Goal: Transaction & Acquisition: Book appointment/travel/reservation

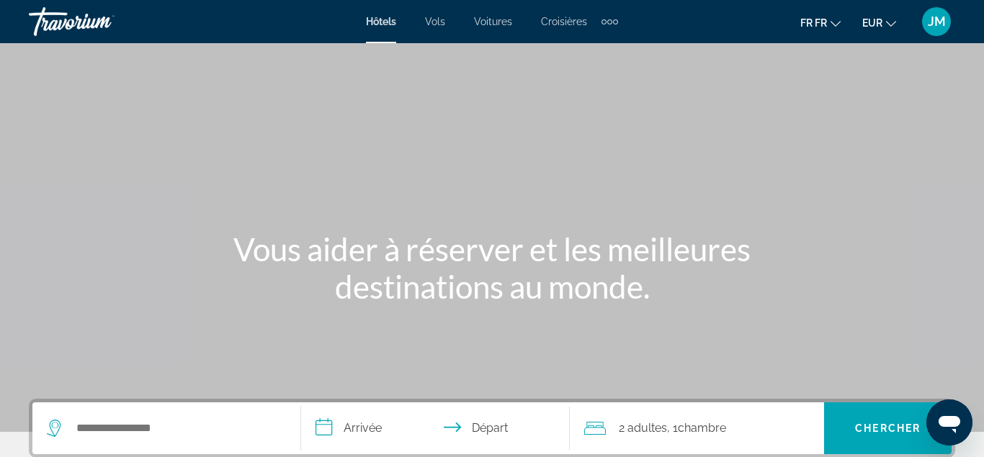
click at [603, 24] on div "Articles de navigation supplémentaires" at bounding box center [604, 21] width 5 height 5
click at [604, 40] on link "Activités" at bounding box center [587, 48] width 54 height 26
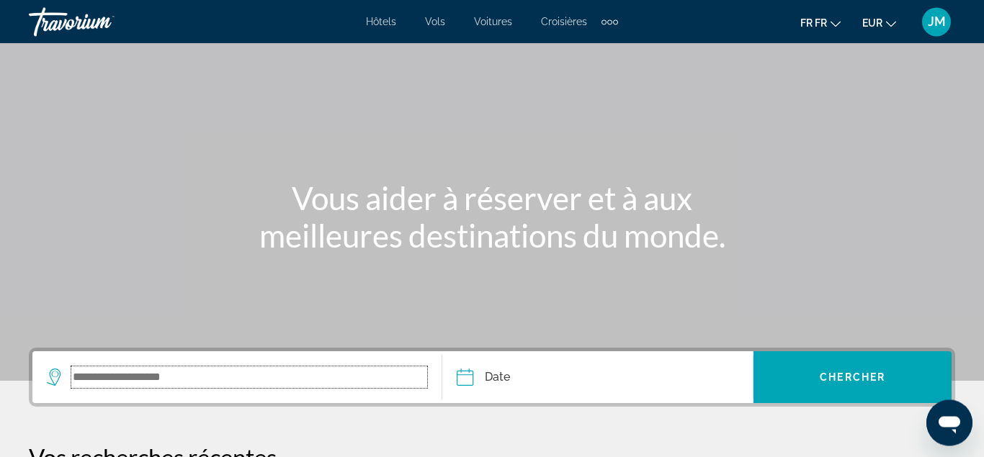
click at [249, 377] on input "Le widget de recherche" at bounding box center [249, 378] width 356 height 22
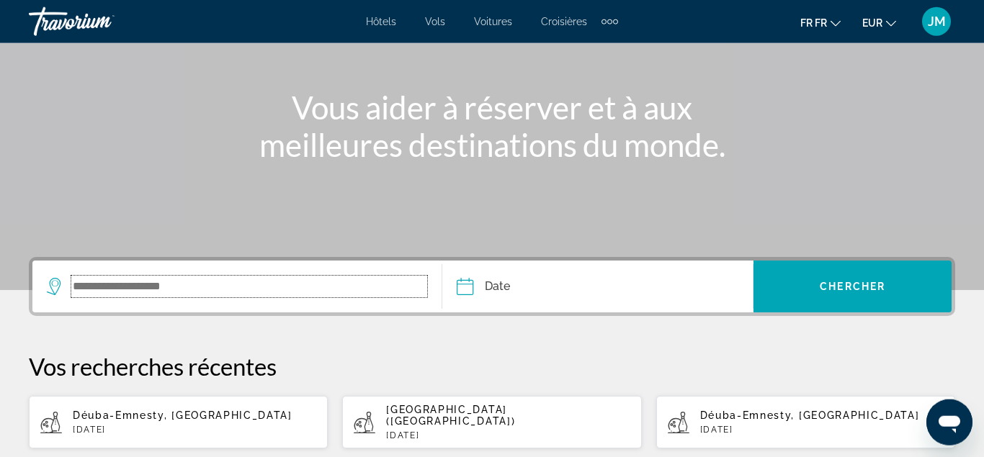
scroll to position [143, 0]
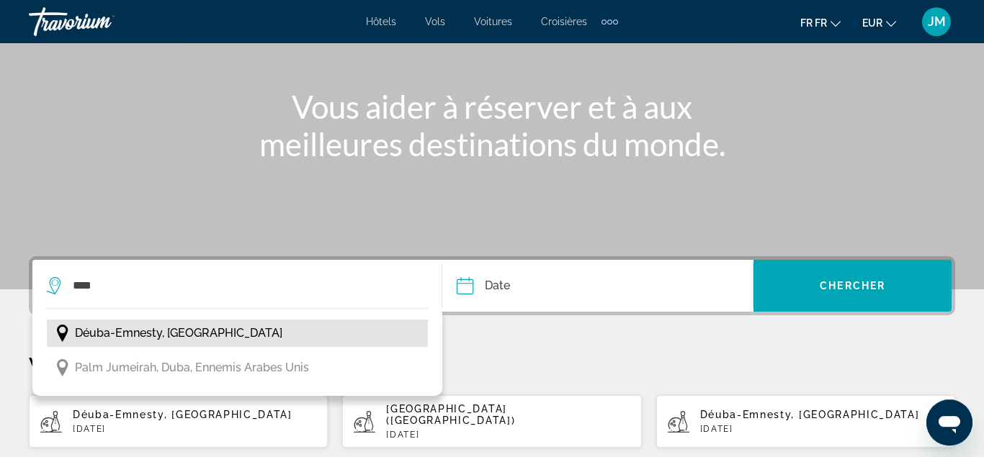
click at [238, 339] on button "Déuba-Emnesty, arabes unis" at bounding box center [237, 333] width 381 height 27
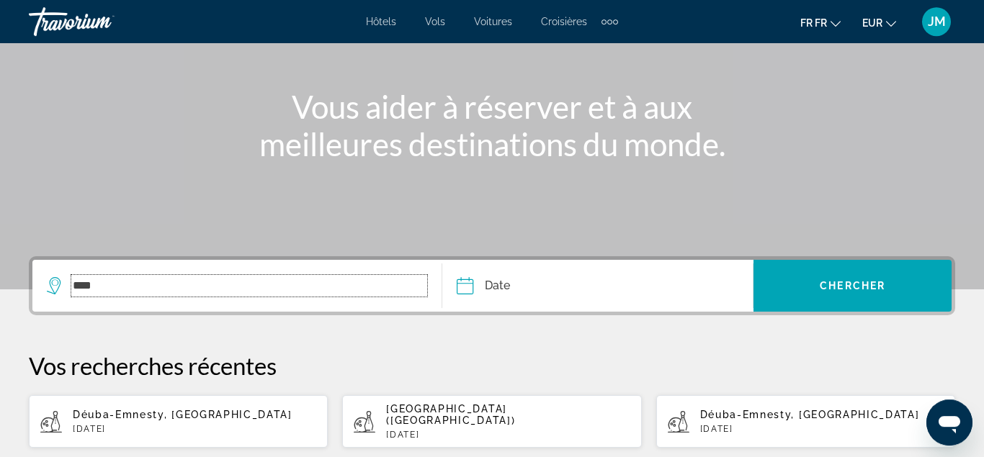
type input "**********"
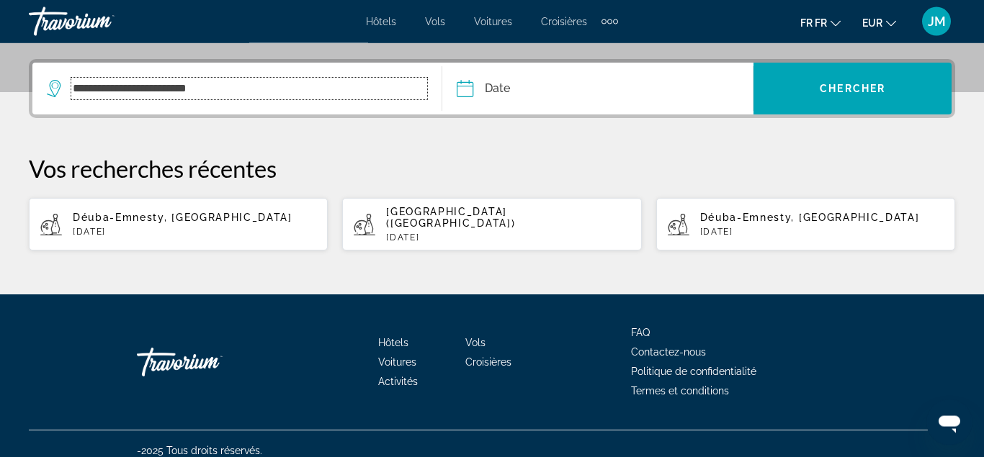
scroll to position [342, 0]
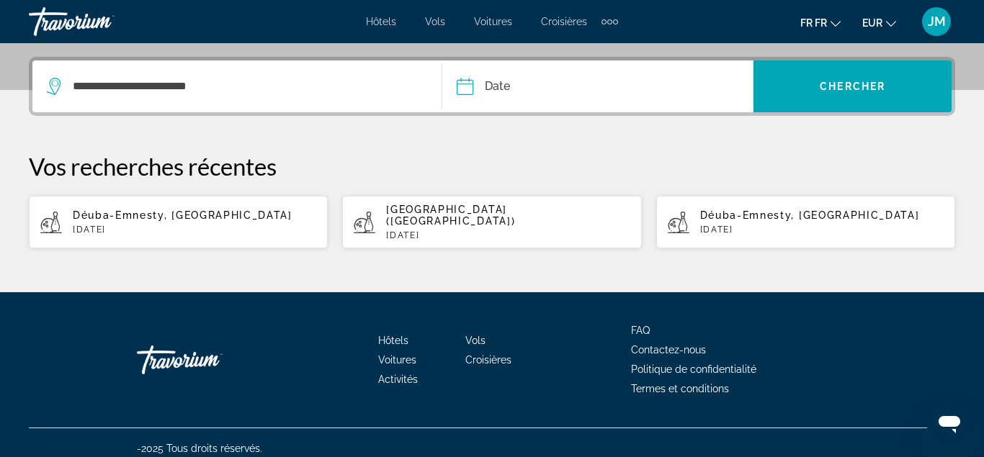
click at [534, 81] on input "Date" at bounding box center [530, 89] width 154 height 56
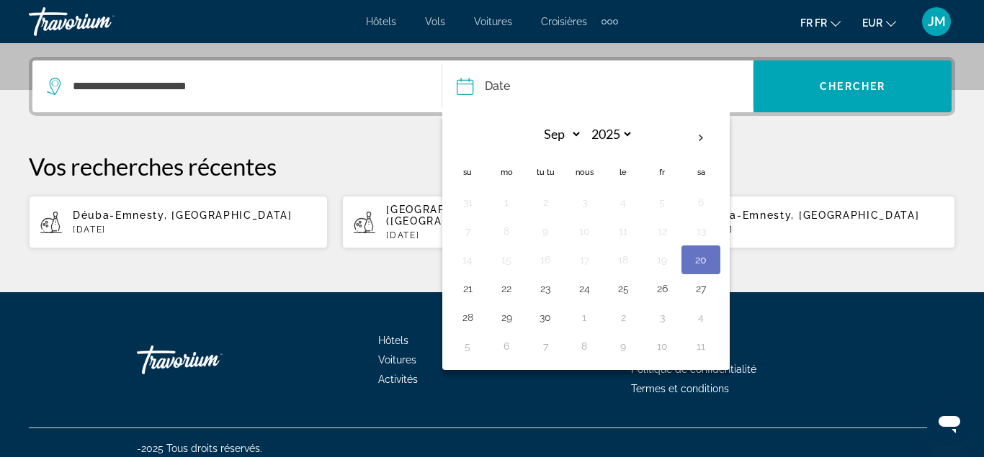
click at [703, 262] on button "20" at bounding box center [700, 260] width 23 height 20
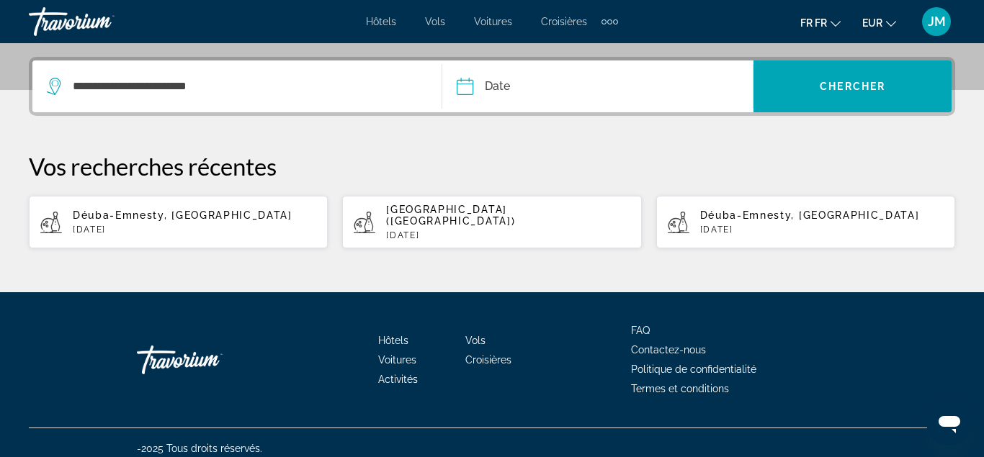
type input "**********"
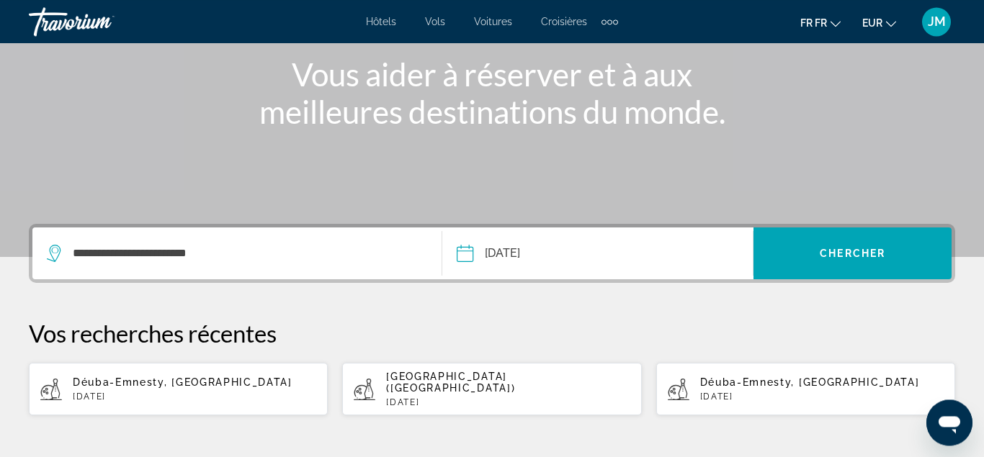
scroll to position [171, 0]
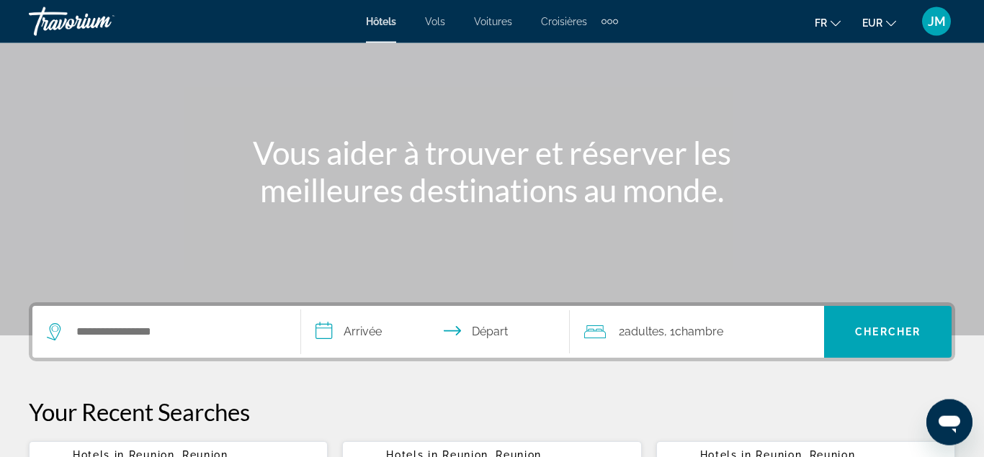
scroll to position [97, 0]
click at [615, 19] on div "Extra navigation items" at bounding box center [615, 21] width 5 height 5
click at [603, 43] on span "Activités" at bounding box center [587, 49] width 40 height 12
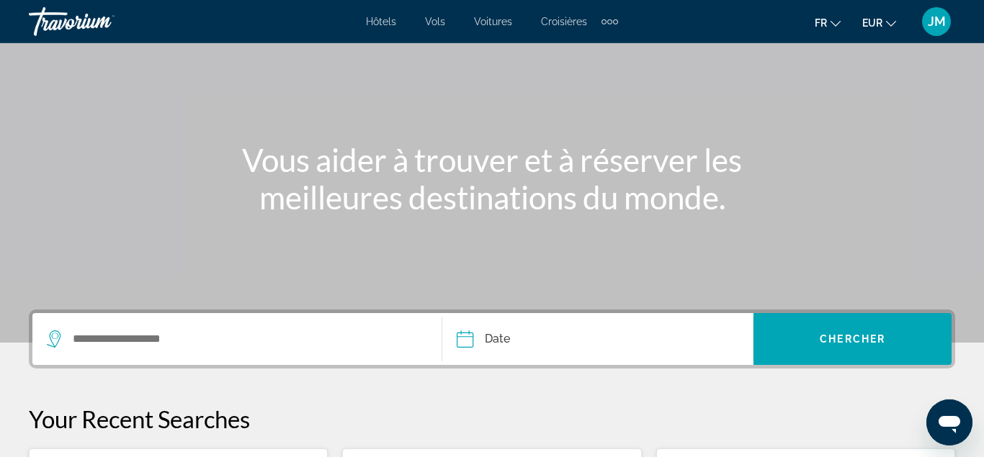
scroll to position [91, 0]
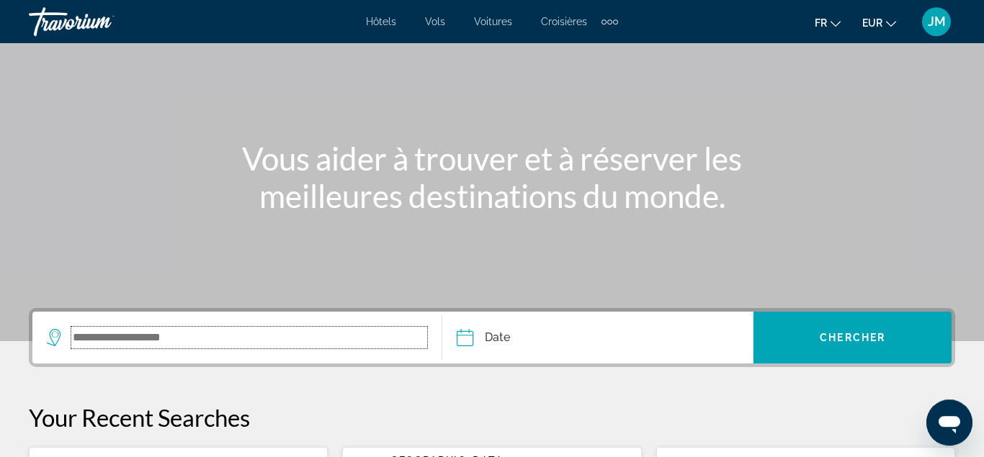
click at [331, 340] on input "Search widget" at bounding box center [249, 338] width 356 height 22
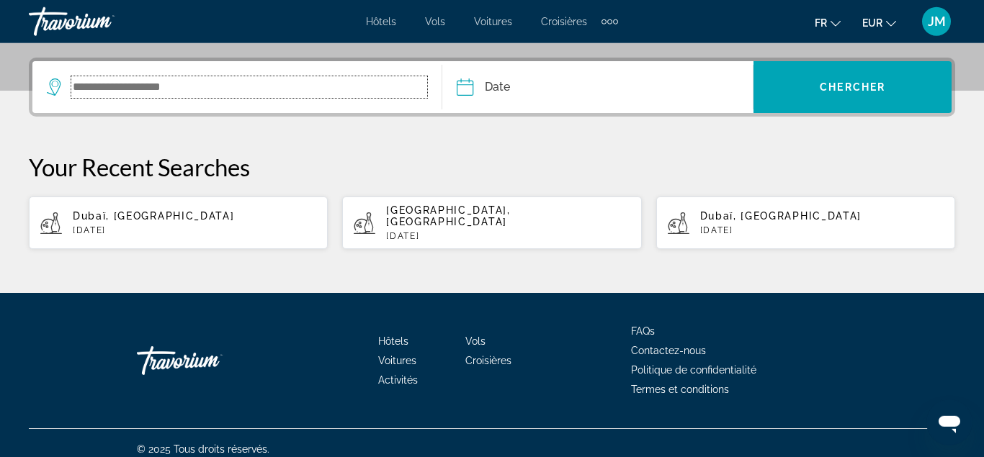
scroll to position [342, 0]
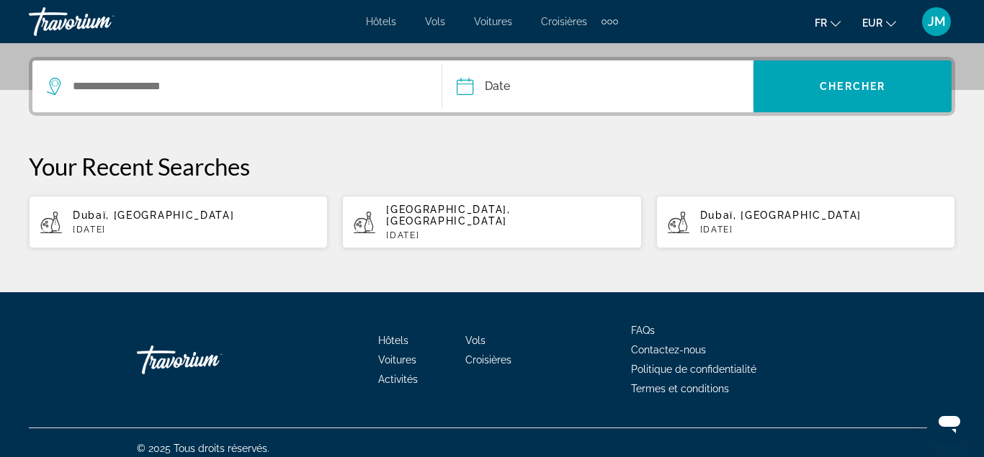
click at [205, 218] on div "Dubaï, [GEOGRAPHIC_DATA] [DATE]" at bounding box center [194, 222] width 243 height 25
type input "**********"
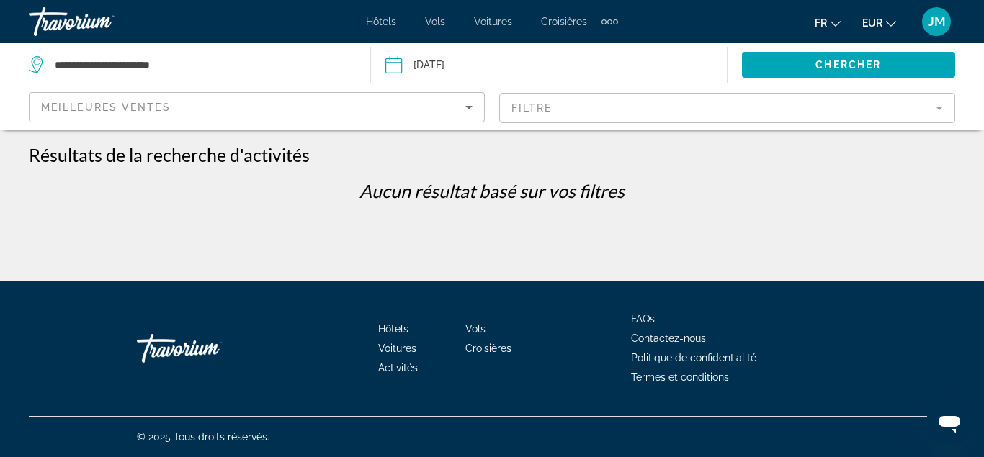
click at [461, 67] on input "Date: Sep 16, 2025" at bounding box center [470, 67] width 176 height 48
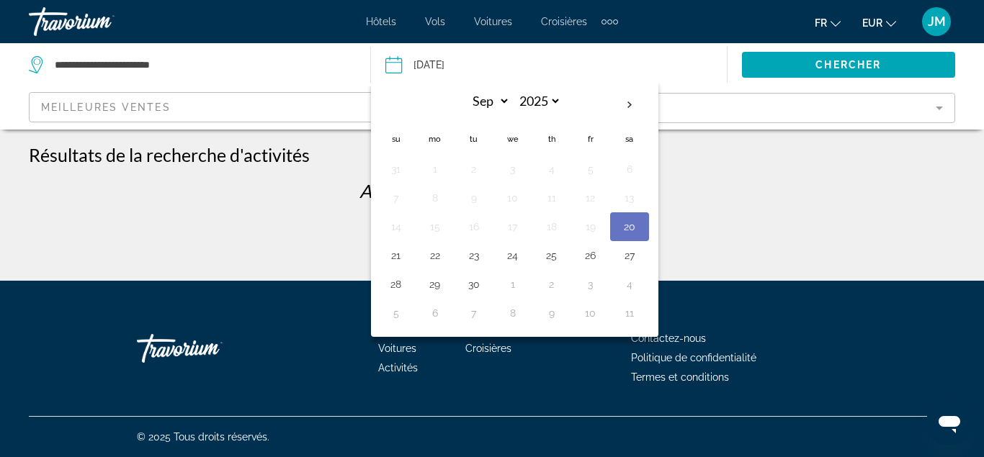
click at [633, 231] on button "20" at bounding box center [629, 227] width 23 height 20
type input "**********"
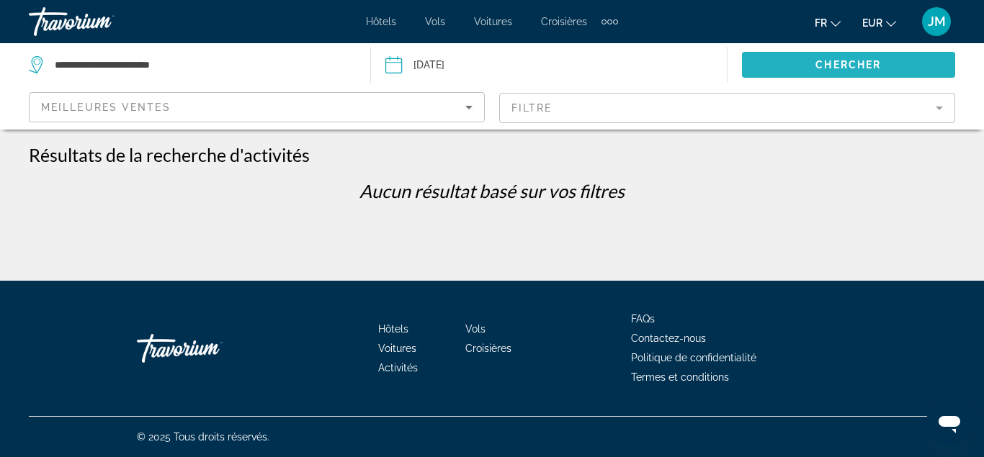
click at [779, 54] on span "Search widget" at bounding box center [849, 65] width 214 height 35
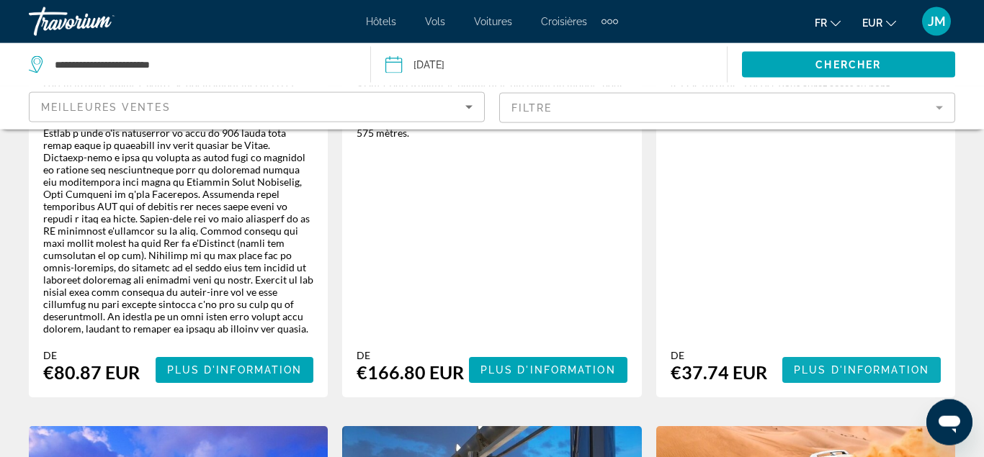
scroll to position [1913, 0]
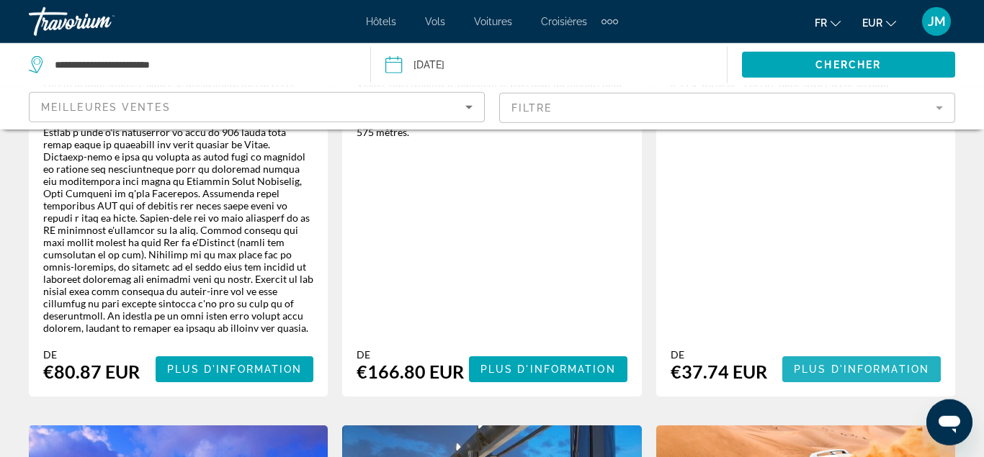
click at [808, 352] on span "Main content" at bounding box center [861, 369] width 158 height 35
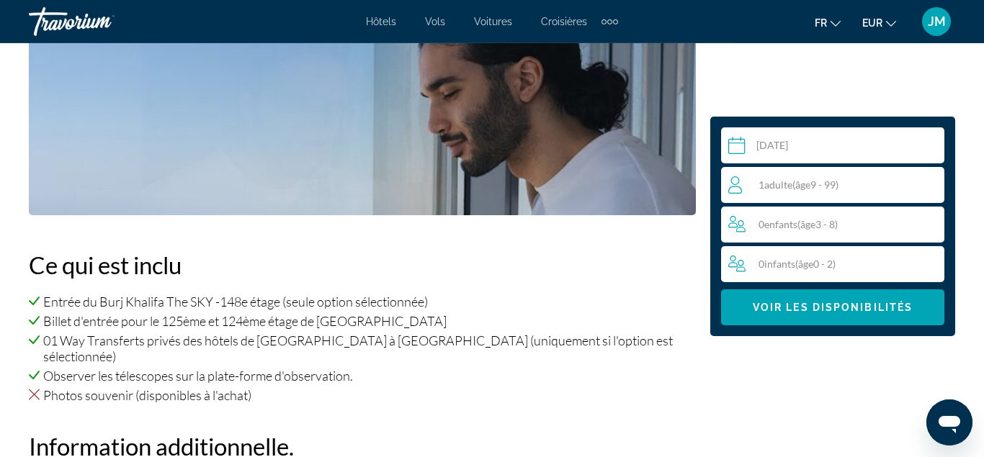
scroll to position [1238, 0]
click at [802, 189] on span "âge" at bounding box center [802, 185] width 15 height 12
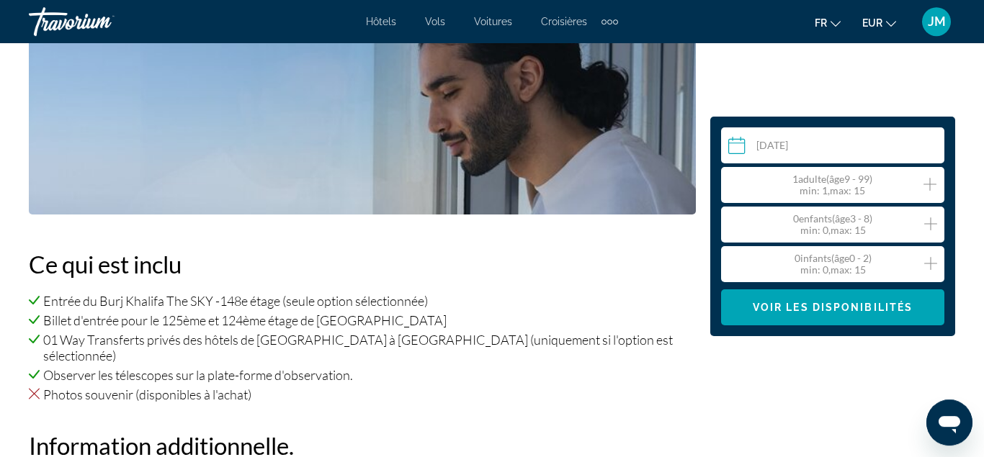
click at [930, 186] on icon "Increment adults" at bounding box center [930, 184] width 13 height 13
click at [736, 183] on icon "Decrement adults" at bounding box center [734, 184] width 13 height 17
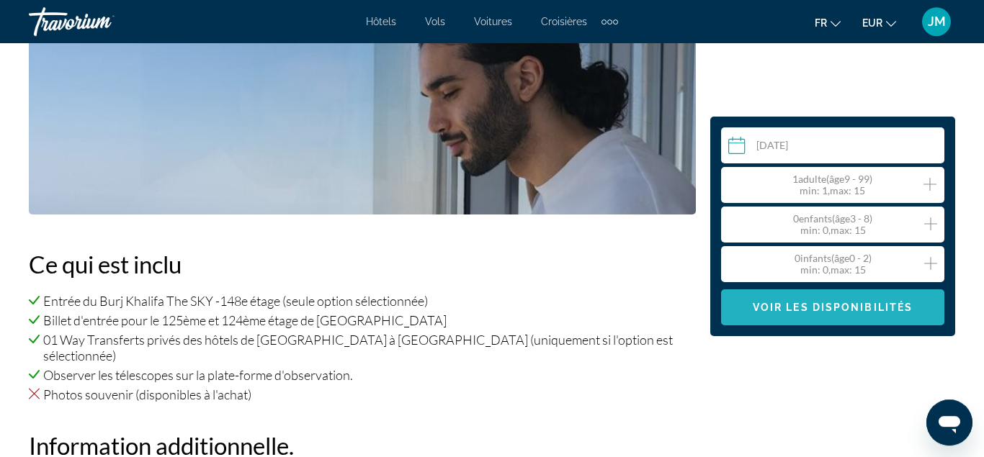
click at [818, 301] on span "Main content" at bounding box center [832, 307] width 223 height 35
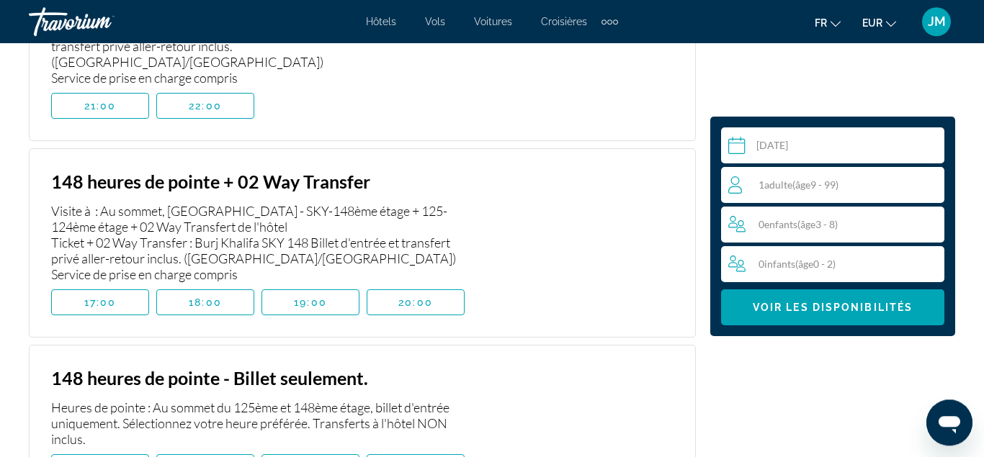
scroll to position [3357, 0]
click at [305, 298] on span "19:00" at bounding box center [310, 304] width 33 height 12
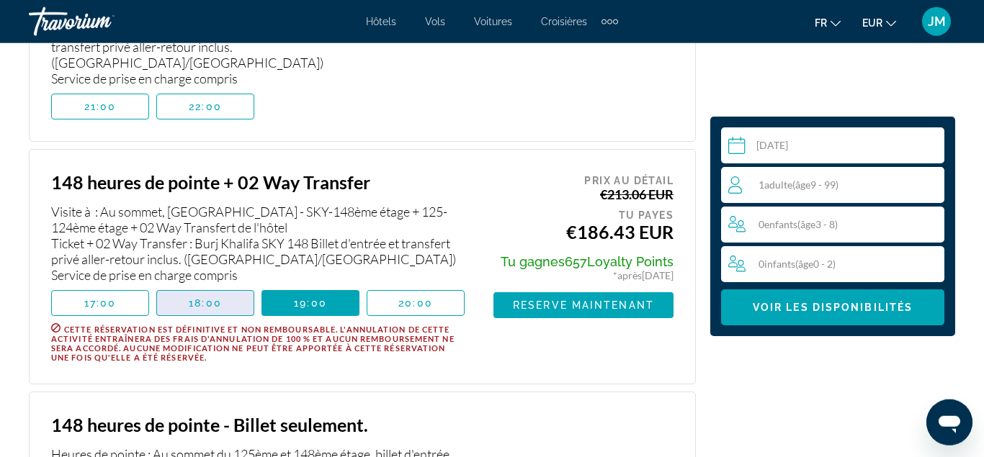
click at [218, 298] on span "18:00" at bounding box center [205, 304] width 33 height 12
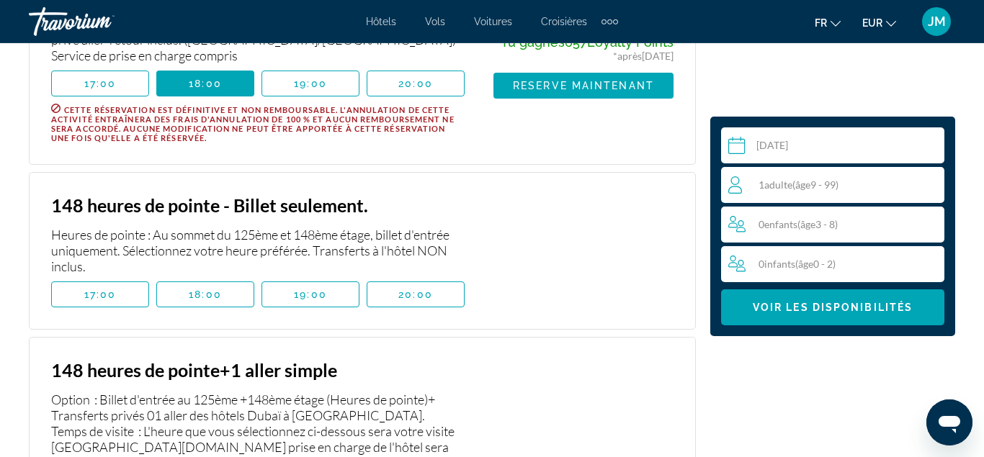
scroll to position [3578, 0]
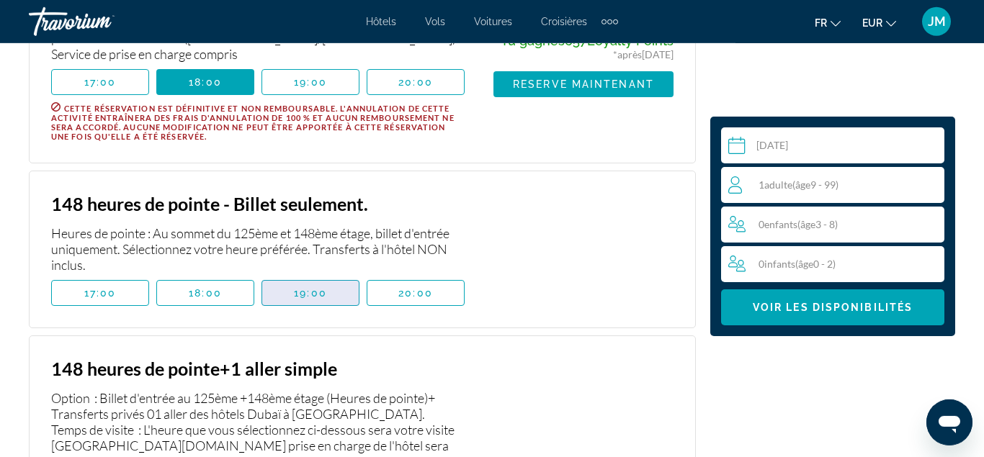
click at [298, 276] on span "Main content" at bounding box center [310, 293] width 97 height 35
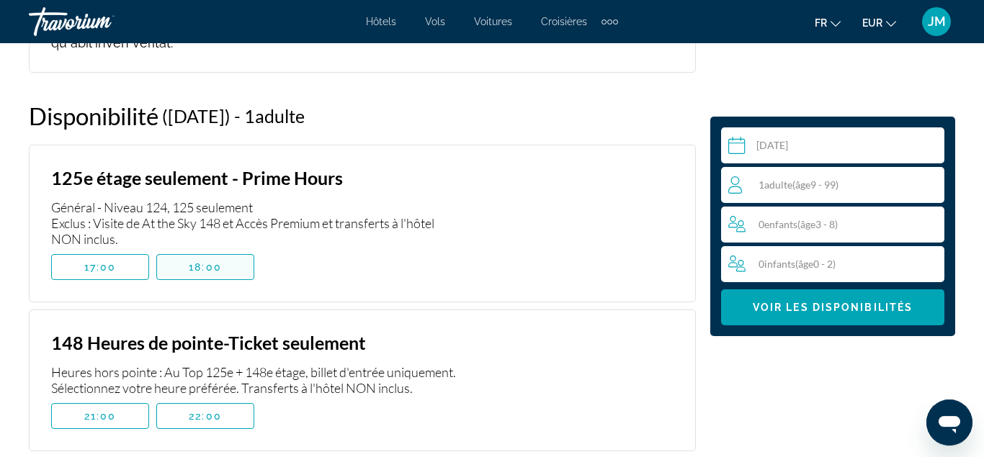
scroll to position [2835, 0]
click at [214, 261] on span "18:00" at bounding box center [205, 267] width 33 height 12
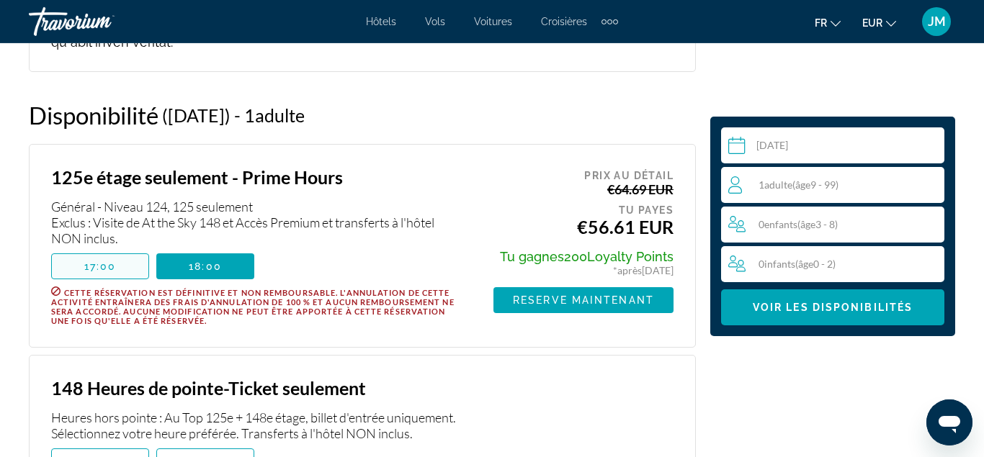
click at [130, 249] on span "Main content" at bounding box center [100, 266] width 97 height 35
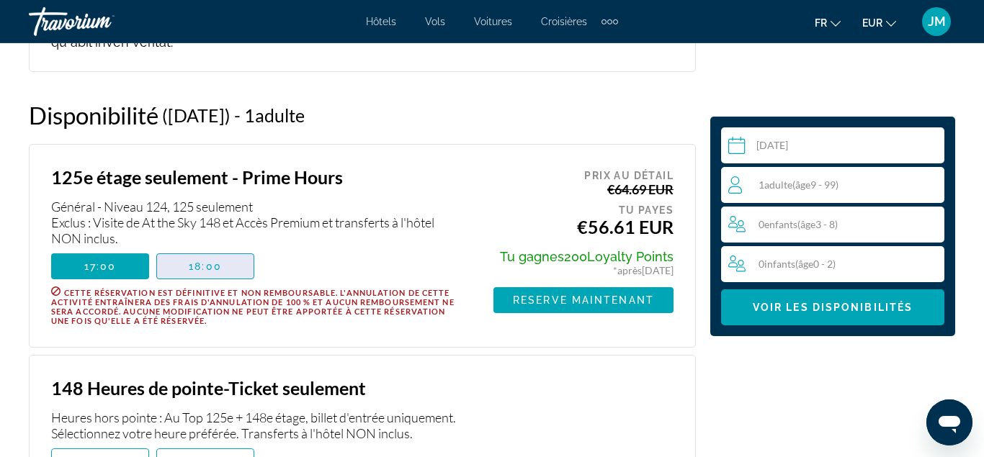
click at [187, 249] on span "Main content" at bounding box center [205, 266] width 97 height 35
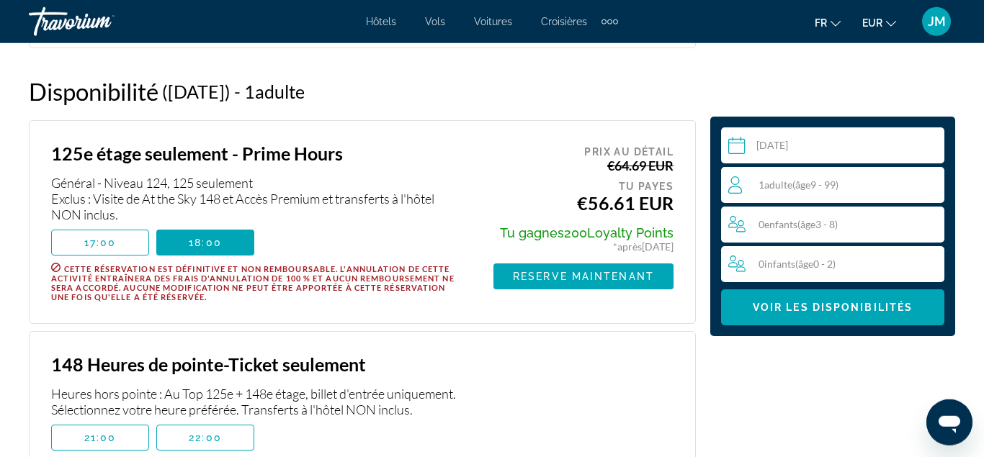
scroll to position [2860, 0]
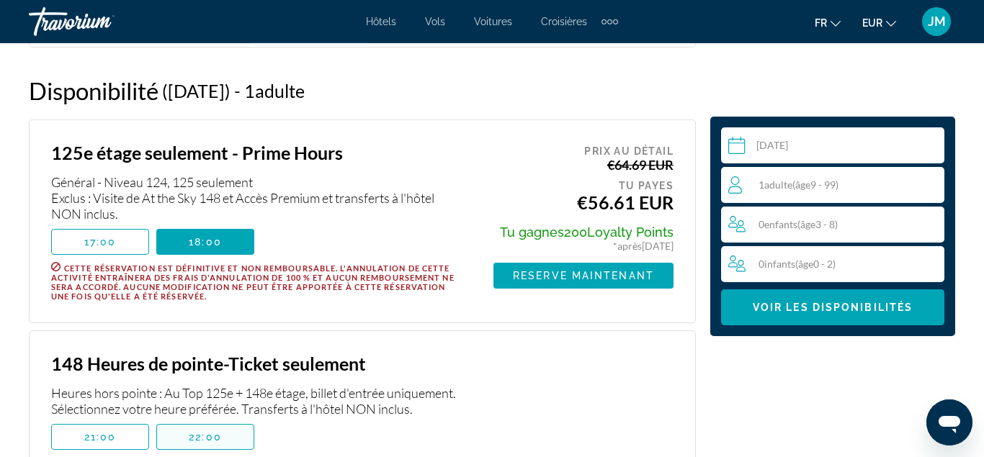
click at [188, 420] on span "Main content" at bounding box center [205, 437] width 97 height 35
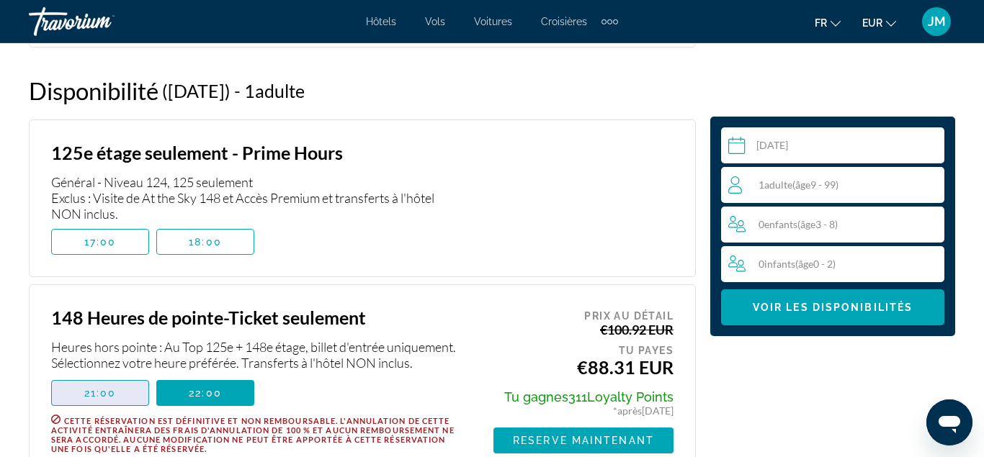
click at [129, 376] on span "Main content" at bounding box center [100, 393] width 97 height 35
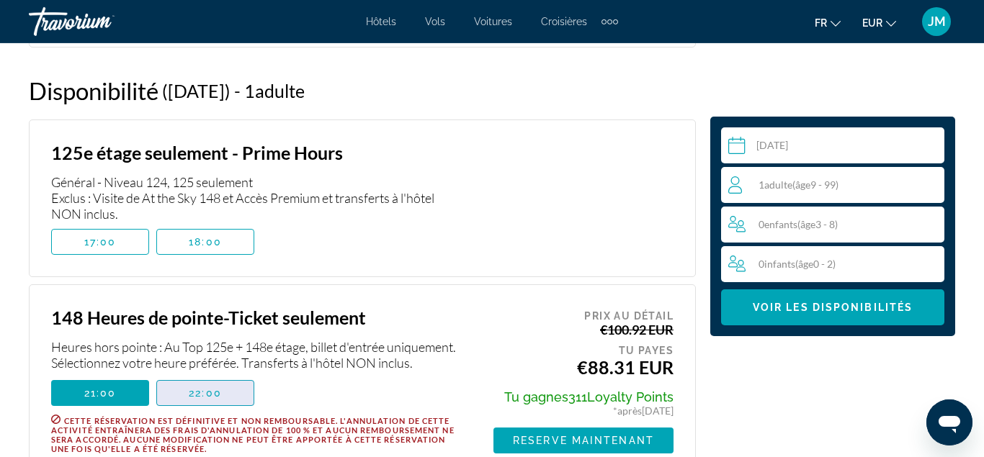
click at [193, 376] on span "Main content" at bounding box center [205, 393] width 97 height 35
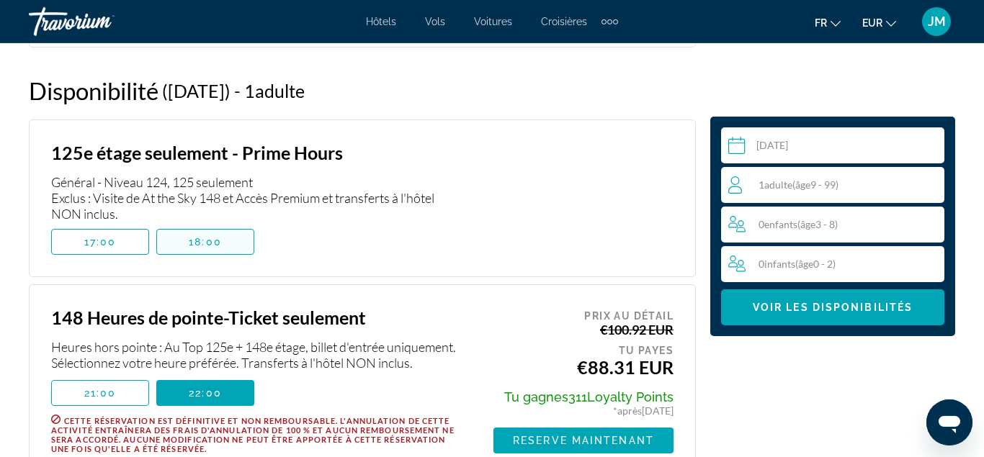
click at [213, 225] on span "Main content" at bounding box center [205, 242] width 97 height 35
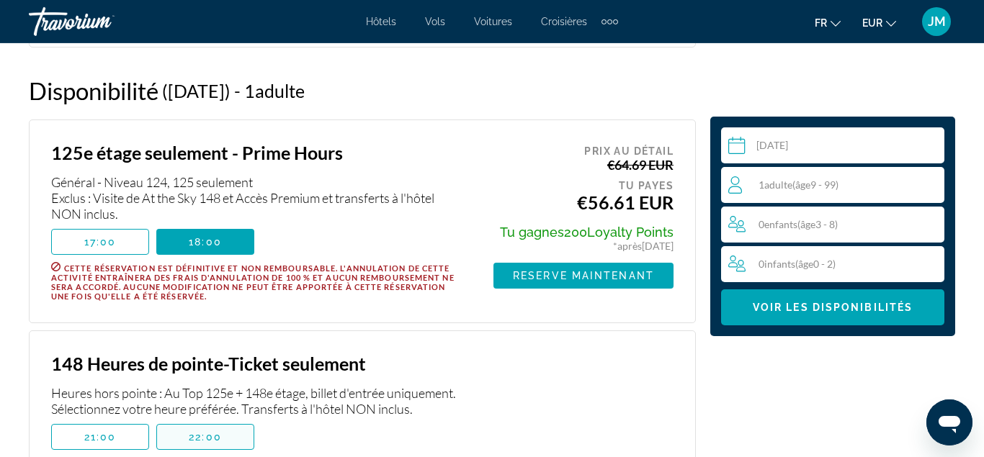
click at [204, 420] on span "Main content" at bounding box center [205, 437] width 97 height 35
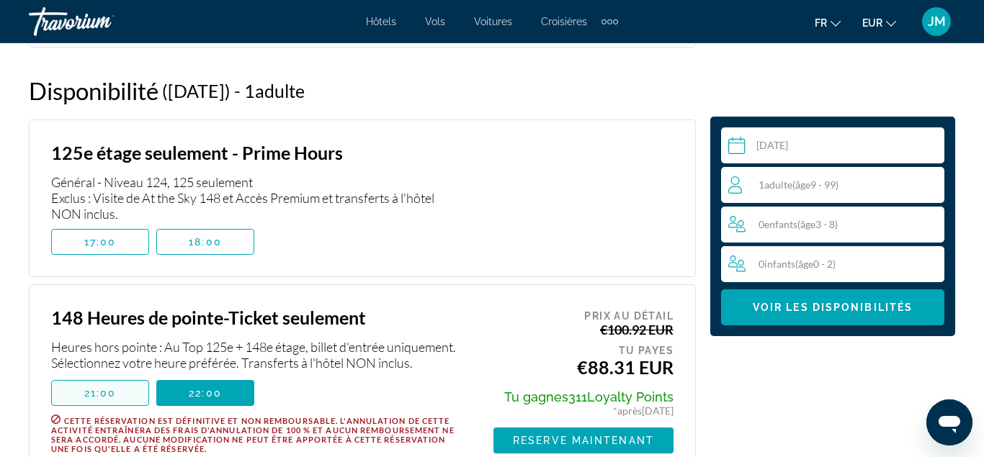
click at [129, 376] on span "Main content" at bounding box center [100, 393] width 97 height 35
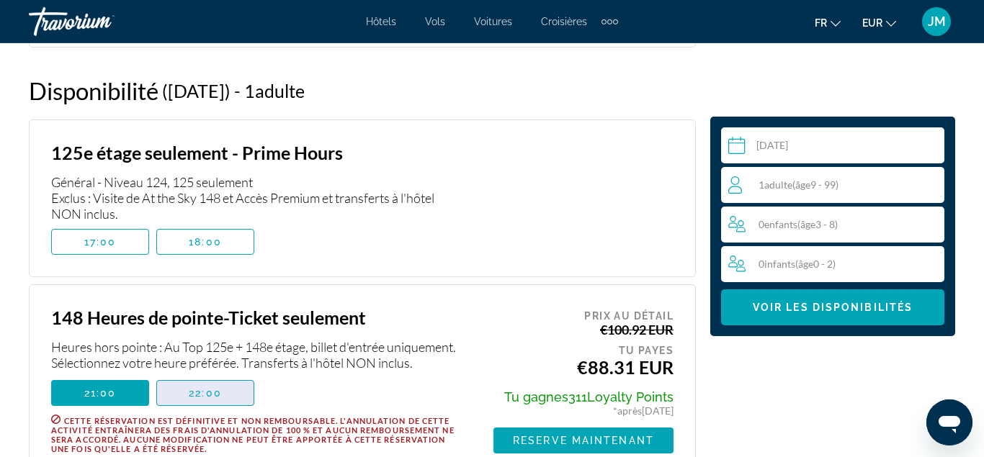
click at [174, 376] on span "Main content" at bounding box center [205, 393] width 97 height 35
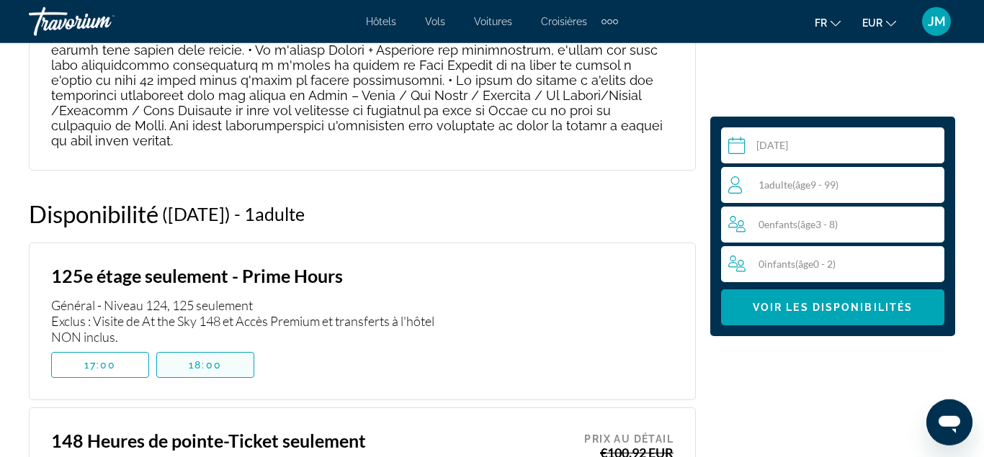
scroll to position [2737, 0]
click at [172, 347] on span "Main content" at bounding box center [205, 364] width 97 height 35
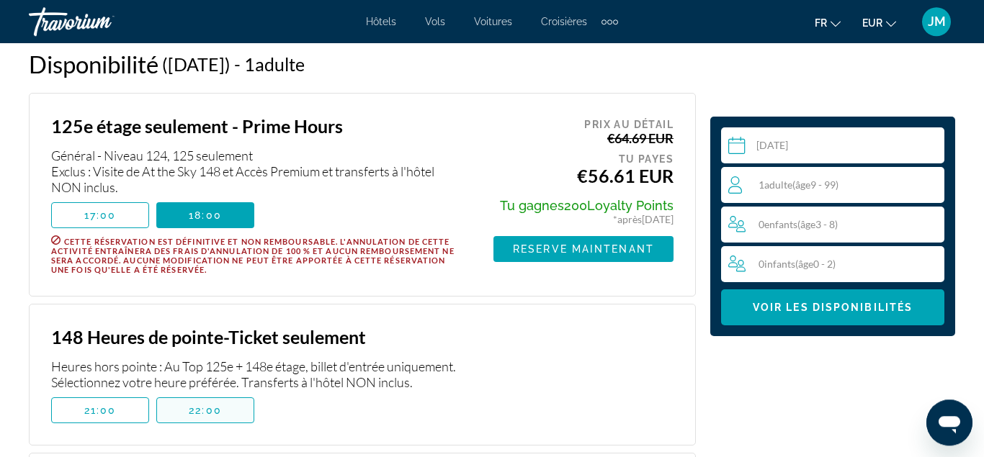
scroll to position [2887, 0]
click at [184, 393] on span "Main content" at bounding box center [205, 410] width 97 height 35
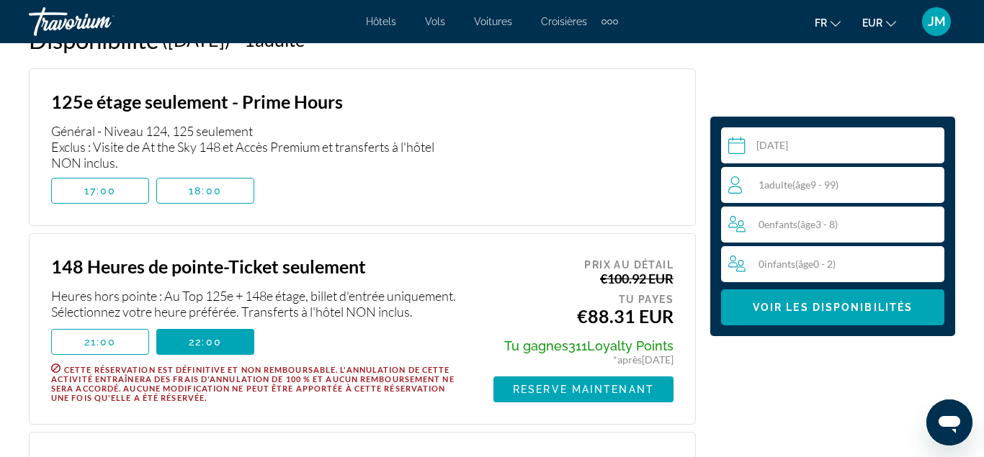
scroll to position [2912, 0]
